Goal: Task Accomplishment & Management: Manage account settings

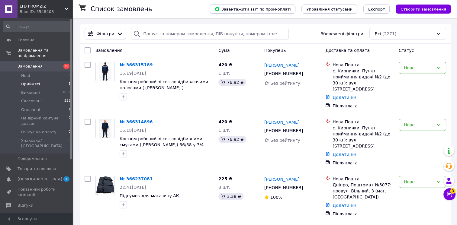
click at [52, 80] on li "Прийняті 1" at bounding box center [37, 84] width 74 height 8
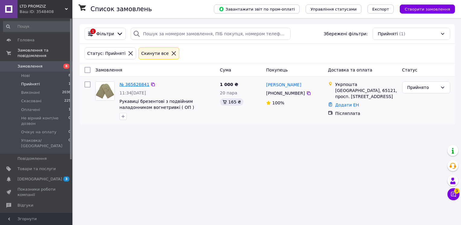
click at [131, 83] on link "№ 365626841" at bounding box center [135, 84] width 30 height 5
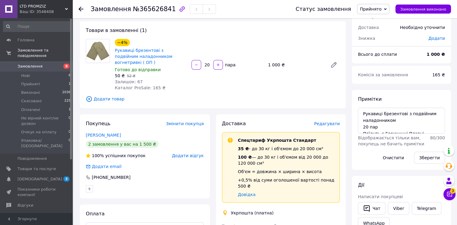
scroll to position [91, 0]
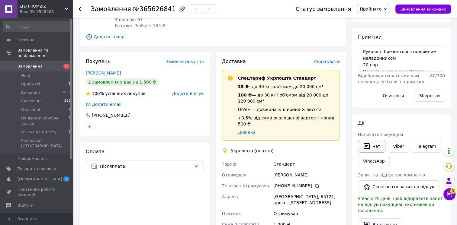
click at [368, 146] on icon "button" at bounding box center [366, 146] width 7 height 7
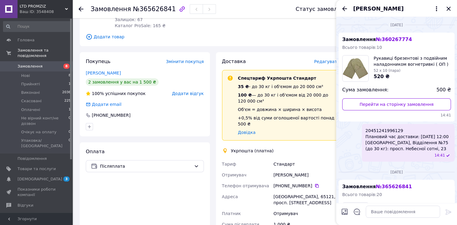
scroll to position [102, 0]
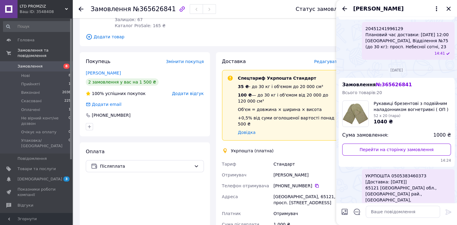
click at [412, 173] on span "УКРПОШТА 0505383460373 [Доставка: [DATE]] 65121 [GEOGRAPHIC_DATA] обл., [GEOGRA…" at bounding box center [407, 188] width 85 height 30
copy span "0505383460373"
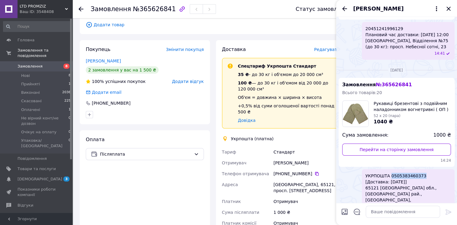
scroll to position [181, 0]
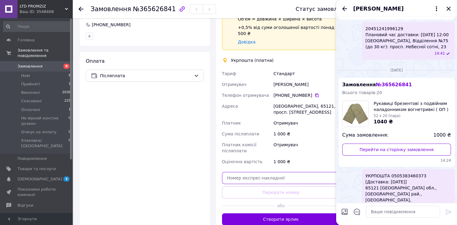
click at [289, 172] on input "text" at bounding box center [281, 178] width 118 height 12
paste input "0505383460373"
type input "0505383460373"
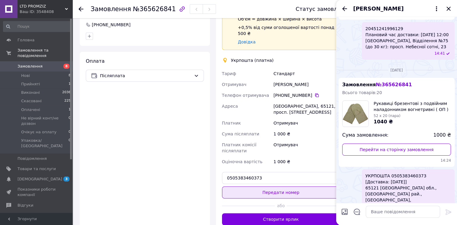
click at [317, 186] on div "Доставка Редагувати Спецтариф Укрпошта Стандарт 35 ₴ - до 30 кг і об'ємом до 20…" at bounding box center [281, 97] width 118 height 258
drag, startPoint x: 317, startPoint y: 186, endPoint x: 316, endPoint y: 181, distance: 5.6
click at [316, 187] on button "Передати номер" at bounding box center [281, 193] width 118 height 12
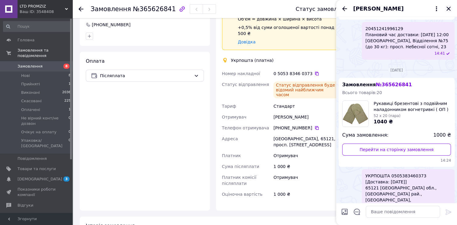
click at [449, 7] on icon "Закрити" at bounding box center [448, 8] width 7 height 7
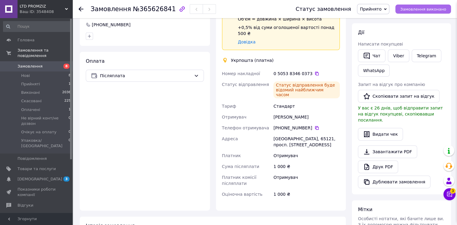
click at [424, 9] on span "Замовлення виконано" at bounding box center [423, 9] width 46 height 5
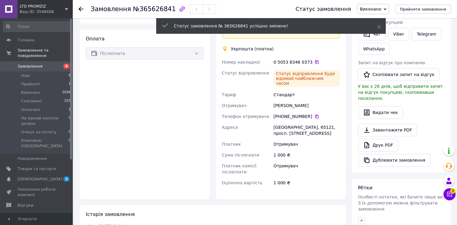
scroll to position [169, 0]
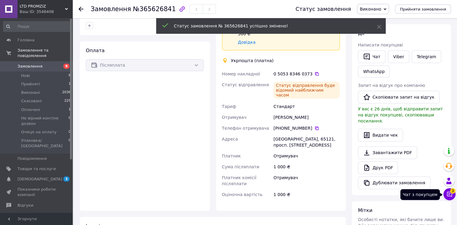
click at [449, 194] on icon at bounding box center [449, 194] width 6 height 6
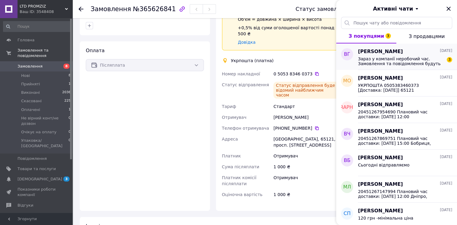
click at [407, 55] on div "Зараз у компанії неробочий час. Замовлення та повідомлення будуть оброблені з 0…" at bounding box center [405, 60] width 94 height 11
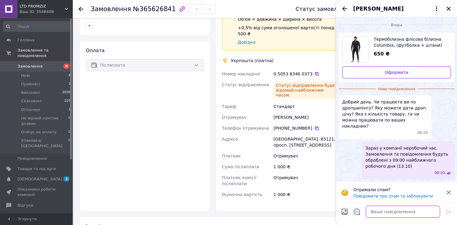
click at [383, 213] on textarea at bounding box center [402, 212] width 74 height 12
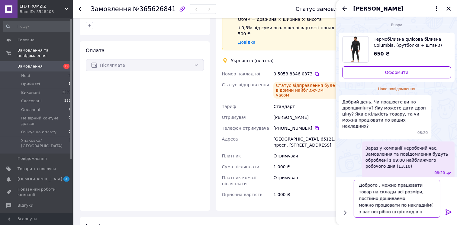
scroll to position [0, 0]
type textarea "Доброго , можно працювати товар на склады всі розміри, постійно дошиваемо можно…"
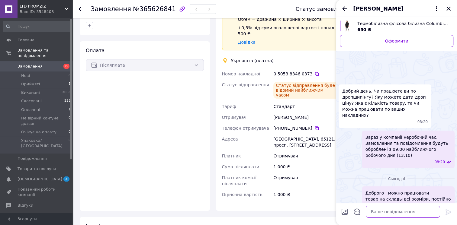
scroll to position [24, 0]
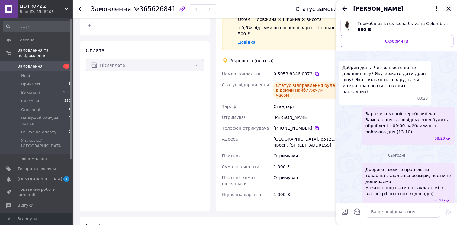
click at [449, 8] on icon "Закрити" at bounding box center [448, 8] width 7 height 7
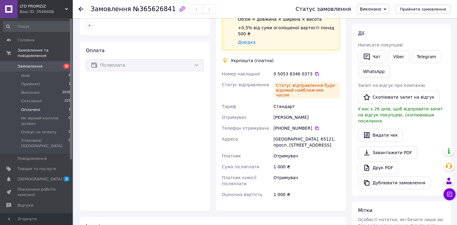
click at [35, 107] on span "Оплачені" at bounding box center [30, 109] width 19 height 5
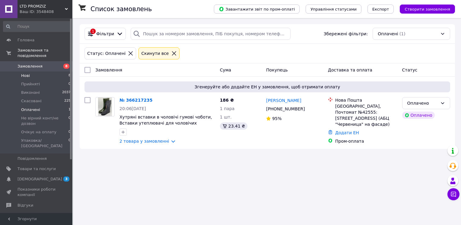
click at [30, 72] on li "Нові 8" at bounding box center [37, 76] width 74 height 8
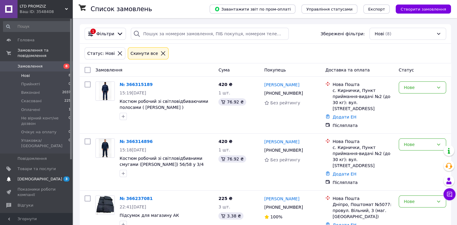
click at [55, 177] on span "[DEMOGRAPHIC_DATA]" at bounding box center [37, 179] width 38 height 5
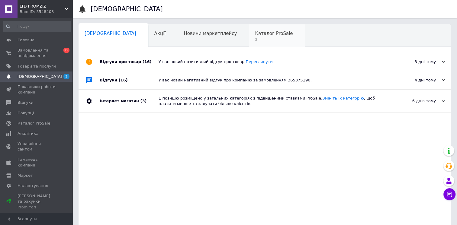
click at [255, 35] on span "Каталог ProSale" at bounding box center [274, 33] width 38 height 5
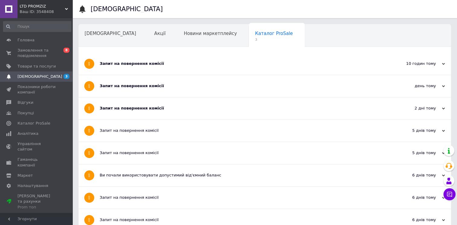
click at [135, 110] on div "Запит на повернення комісії" at bounding box center [242, 108] width 285 height 5
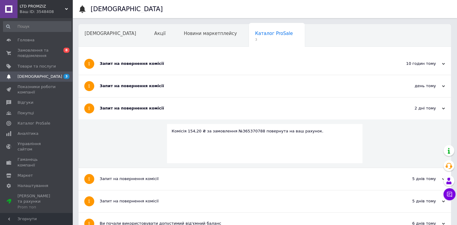
click at [241, 133] on div "Комісія 154,20 ₴ за замовлення №365370788 повернута на ваш рахунок." at bounding box center [264, 131] width 186 height 5
copy div "365370788"
click at [34, 53] on span "Замовлення та повідомлення" at bounding box center [37, 53] width 38 height 11
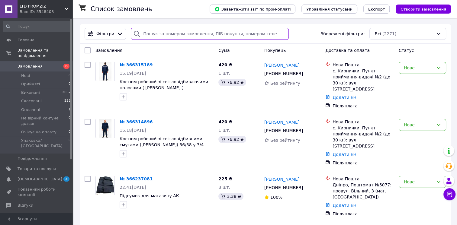
click at [162, 31] on input "search" at bounding box center [210, 34] width 158 height 12
paste input "365370788"
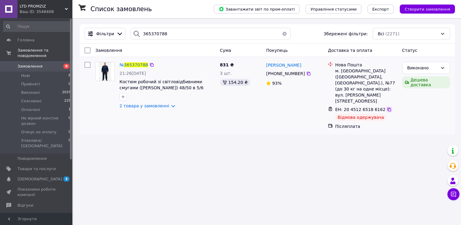
click at [388, 108] on icon at bounding box center [390, 110] width 4 height 4
drag, startPoint x: 170, startPoint y: 36, endPoint x: 75, endPoint y: 36, distance: 95.1
click at [75, 36] on div "Список замовлень Завантажити звіт по пром-оплаті Управління статусами Експорт С…" at bounding box center [268, 79] width 388 height 122
paste input "234600"
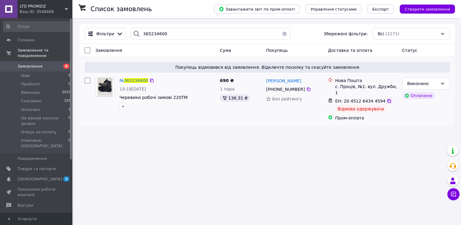
click at [387, 99] on icon at bounding box center [389, 101] width 5 height 5
drag, startPoint x: 174, startPoint y: 29, endPoint x: 119, endPoint y: 31, distance: 54.7
click at [119, 31] on div "Фільтри 365234600 Збережені фільтри: Всі (2271)" at bounding box center [267, 34] width 371 height 12
paste input "6033723"
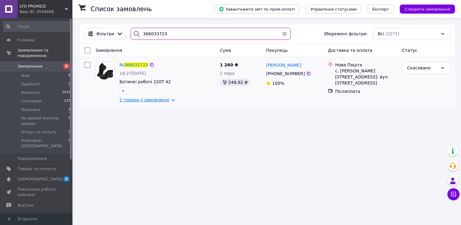
type input "366033723"
click at [151, 102] on link "2 товара у замовленні" at bounding box center [145, 99] width 50 height 5
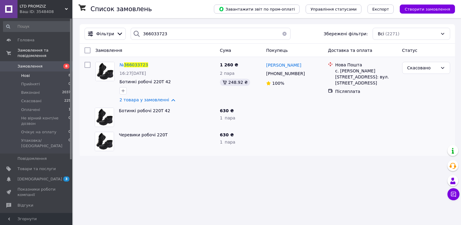
click at [34, 72] on li "Нові 8" at bounding box center [37, 76] width 74 height 8
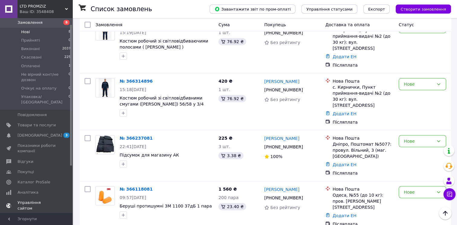
scroll to position [60, 0]
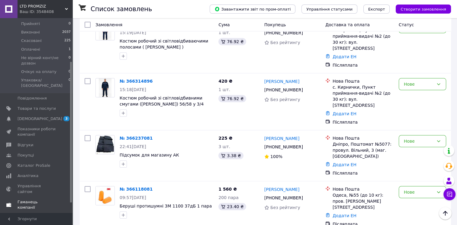
click at [47, 199] on span "Гаманець компанії" at bounding box center [37, 204] width 38 height 11
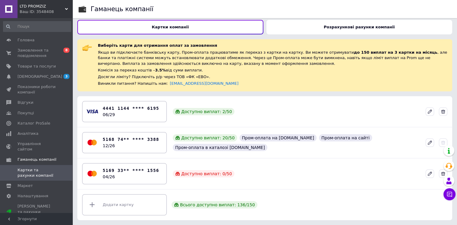
scroll to position [2, 0]
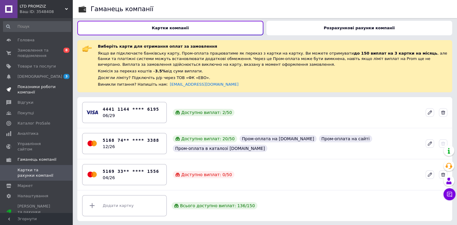
click at [32, 87] on span "Показники роботи компанії" at bounding box center [37, 89] width 38 height 11
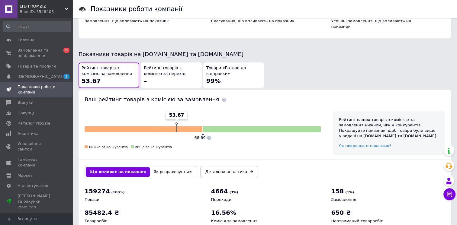
scroll to position [308, 0]
